Goal: Information Seeking & Learning: Learn about a topic

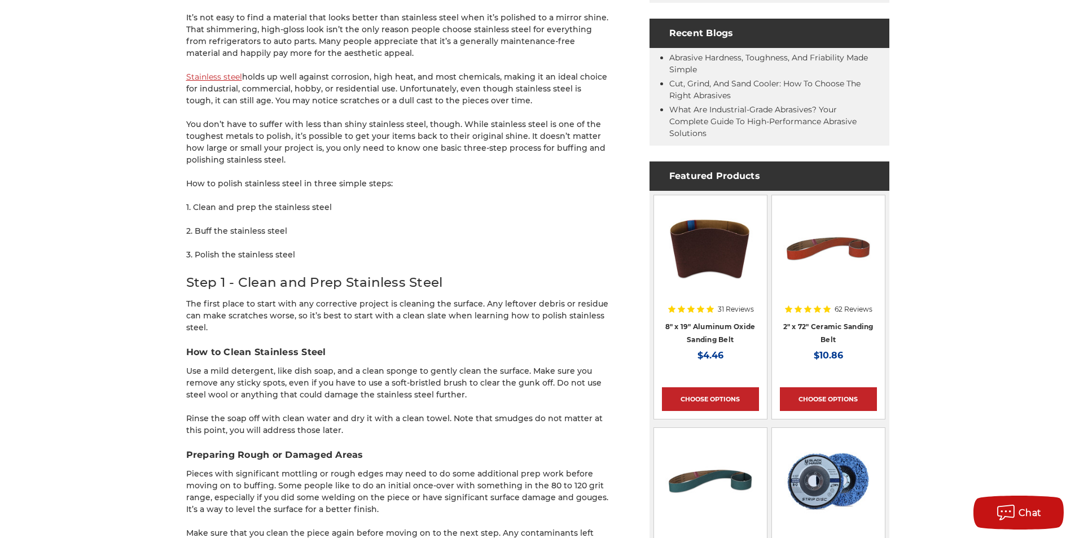
scroll to position [621, 0]
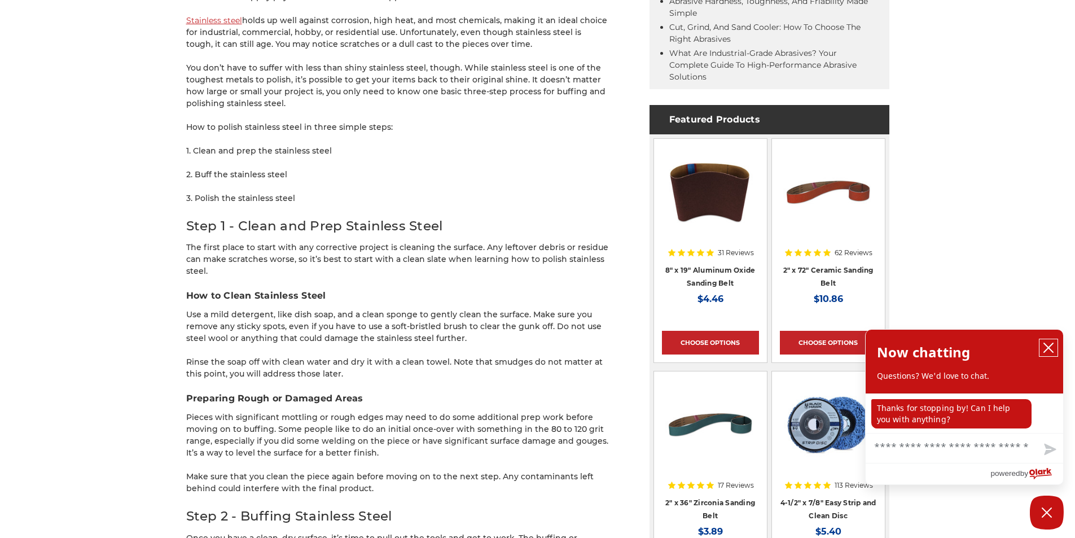
click at [1050, 345] on icon "close chatbox" at bounding box center [1048, 347] width 11 height 11
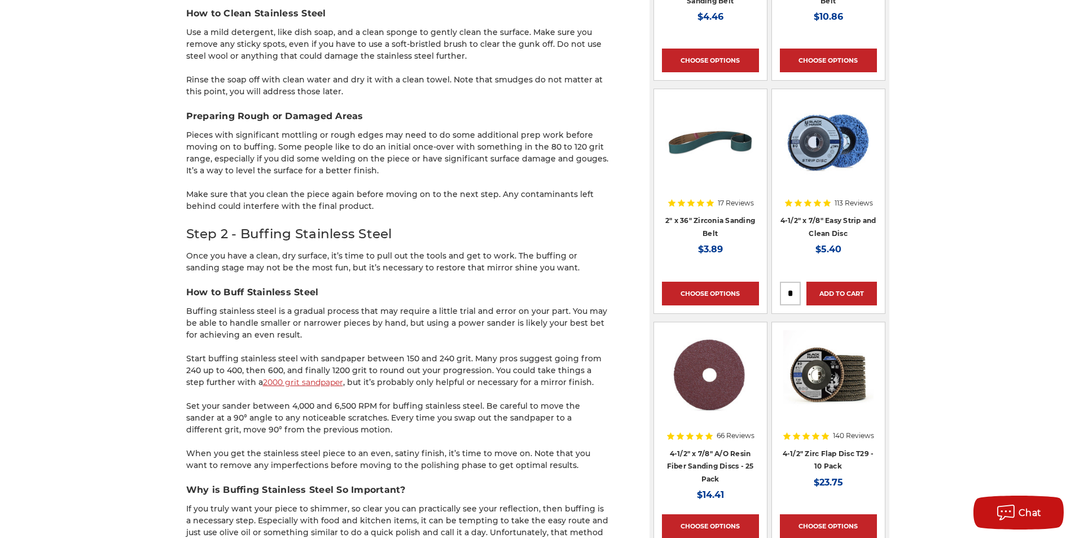
scroll to position [959, 0]
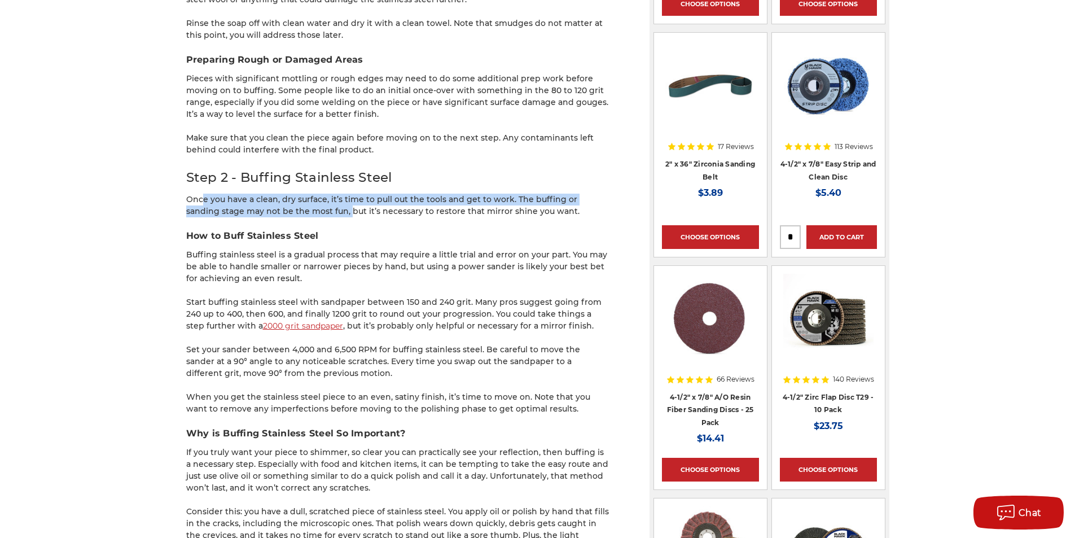
drag, startPoint x: 195, startPoint y: 200, endPoint x: 309, endPoint y: 210, distance: 114.4
click at [309, 210] on p "Once you have a clean, dry surface, it’s time to pull out the tools and get to …" at bounding box center [397, 206] width 423 height 24
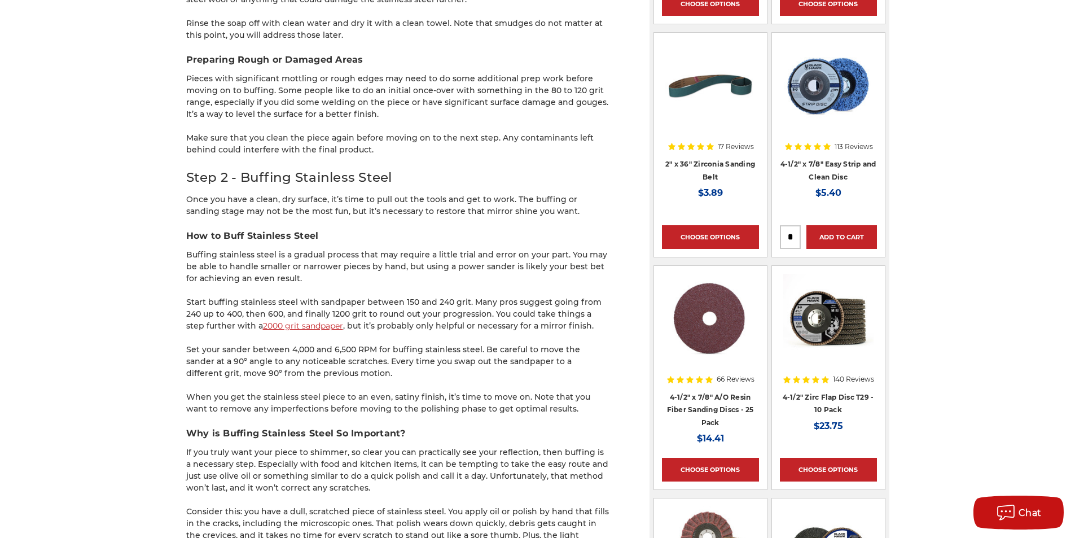
click at [146, 170] on div "home blog how to buff & polish stainless steel - a beginner’s guide How to Buff…" at bounding box center [538, 547] width 798 height 2767
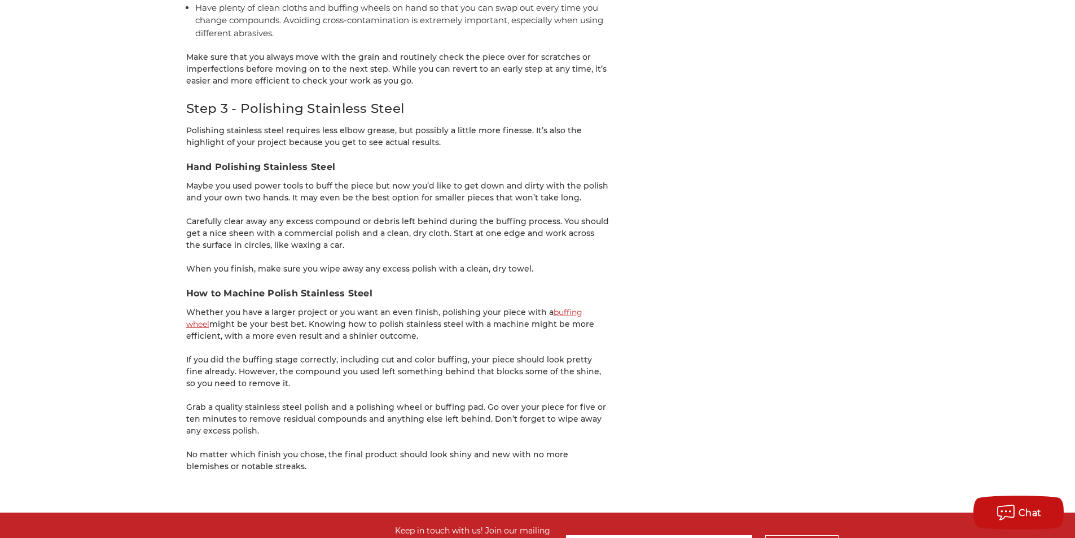
scroll to position [2427, 0]
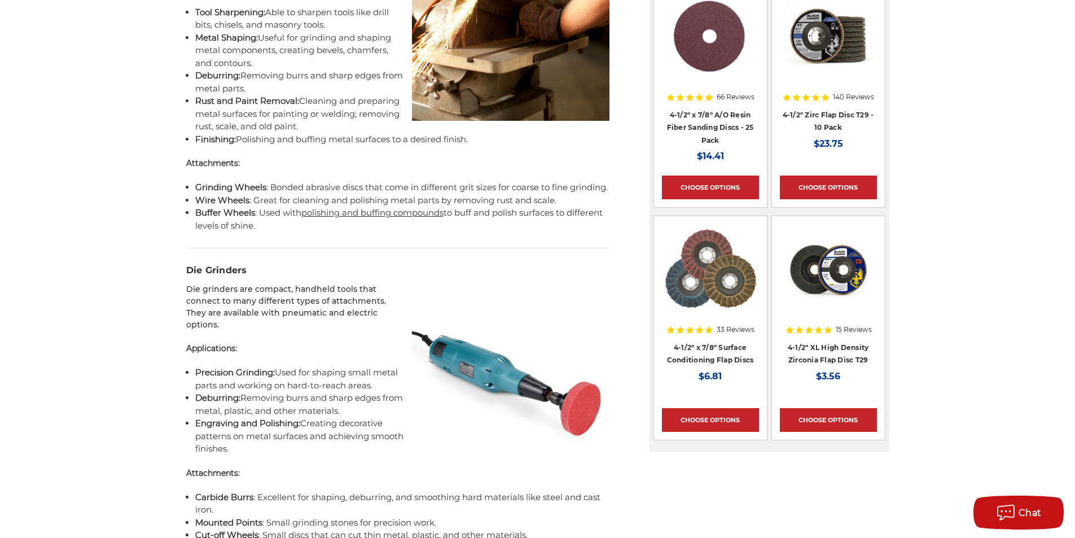
scroll to position [1185, 0]
